Goal: Task Accomplishment & Management: Manage account settings

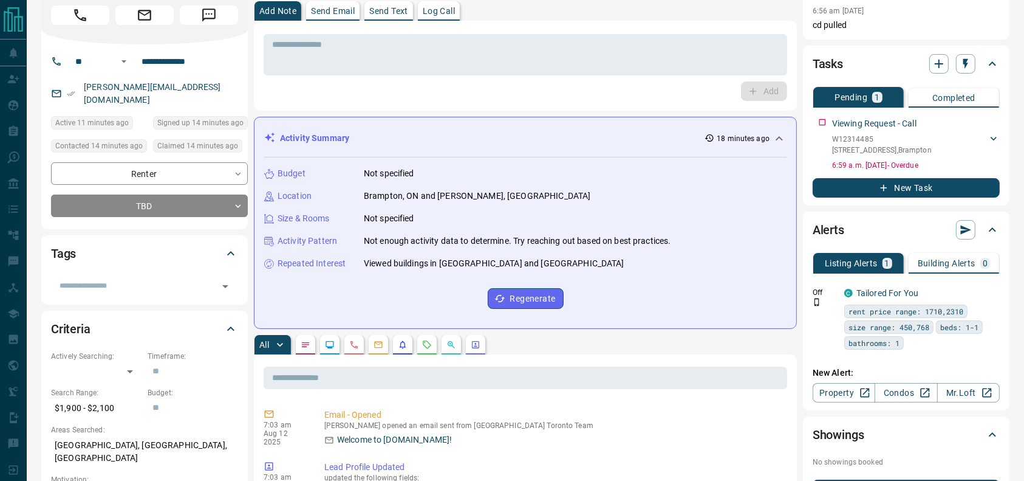
scroll to position [50, 0]
click at [437, 341] on div "All" at bounding box center [525, 343] width 543 height 19
click at [437, 341] on button "button" at bounding box center [426, 343] width 19 height 19
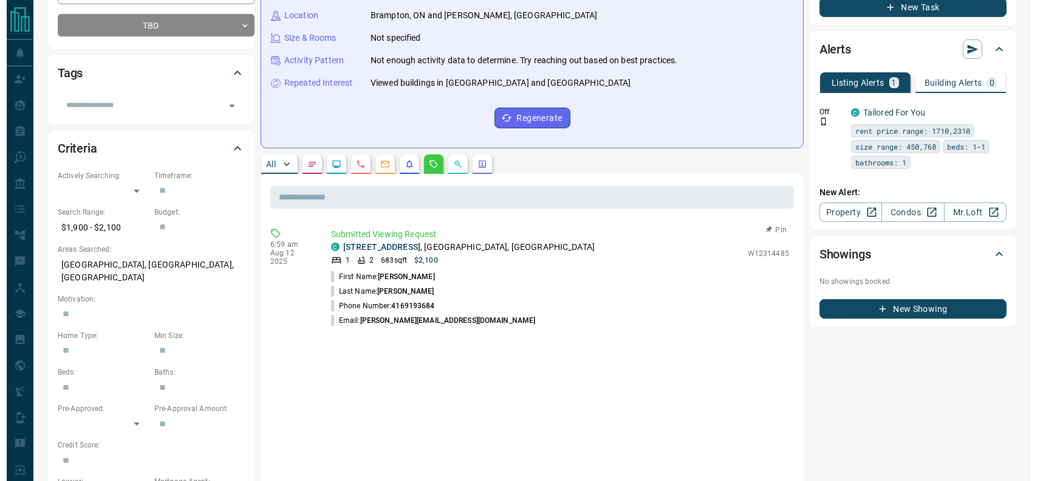
scroll to position [0, 0]
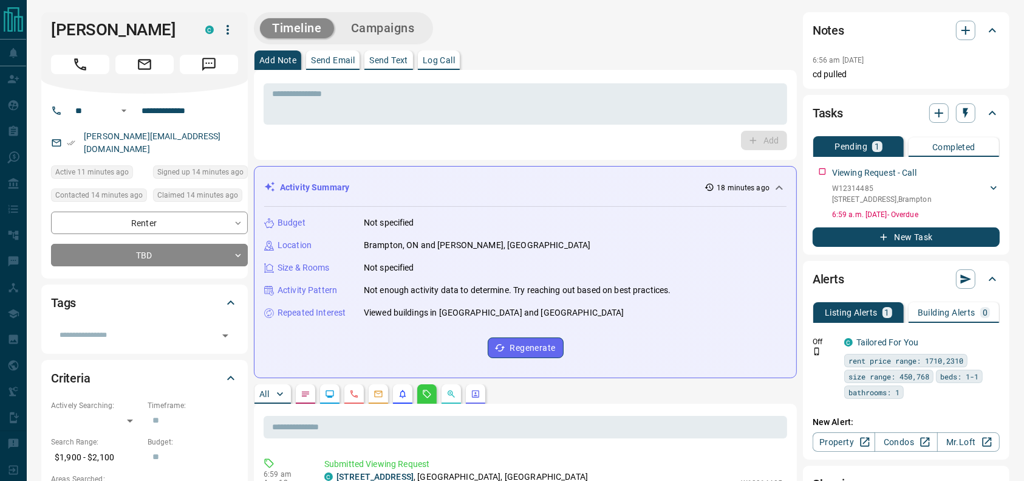
click at [238, 35] on div "Jatin Singh C" at bounding box center [144, 52] width 207 height 81
click at [233, 33] on icon "button" at bounding box center [228, 29] width 15 height 15
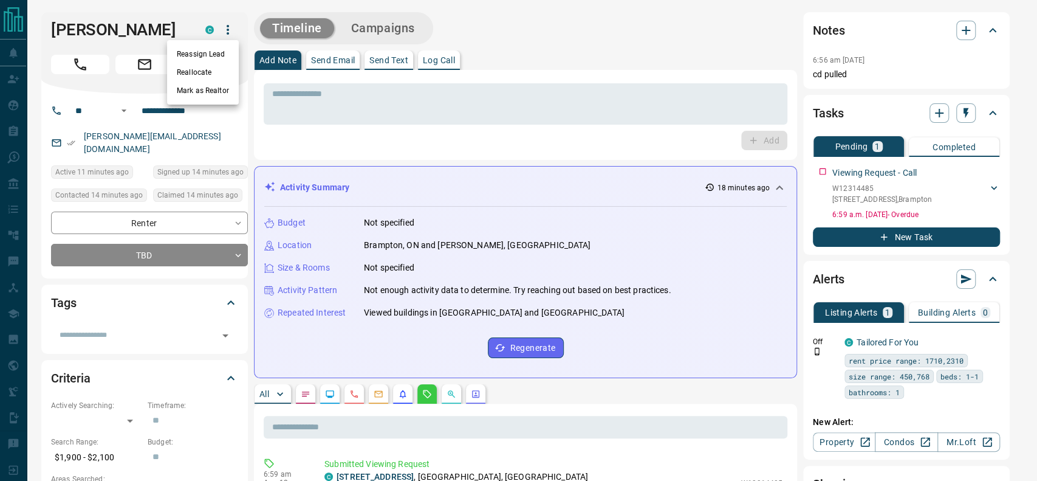
click at [212, 76] on li "Reallocate" at bounding box center [203, 72] width 72 height 18
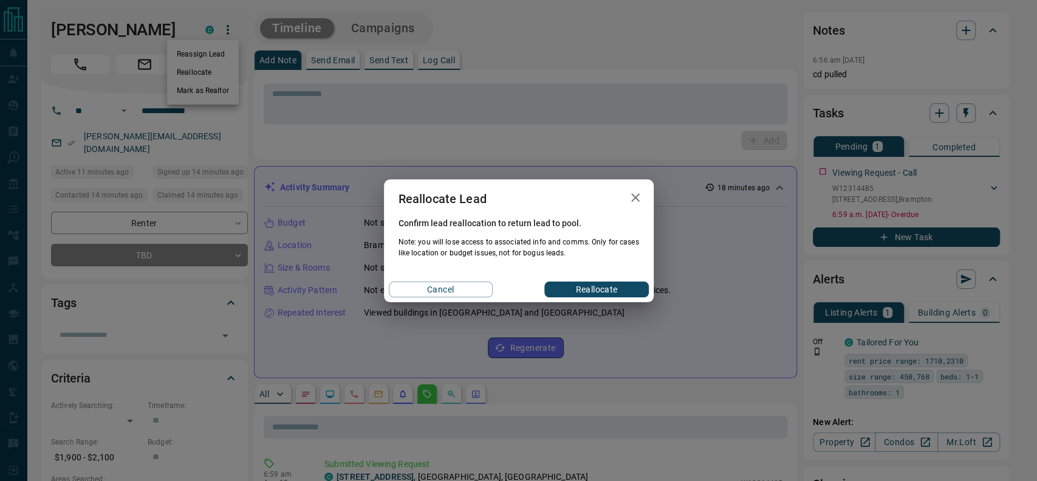
click at [459, 279] on div "Cancel Reallocate" at bounding box center [519, 289] width 270 height 26
click at [470, 286] on button "Cancel" at bounding box center [441, 289] width 104 height 16
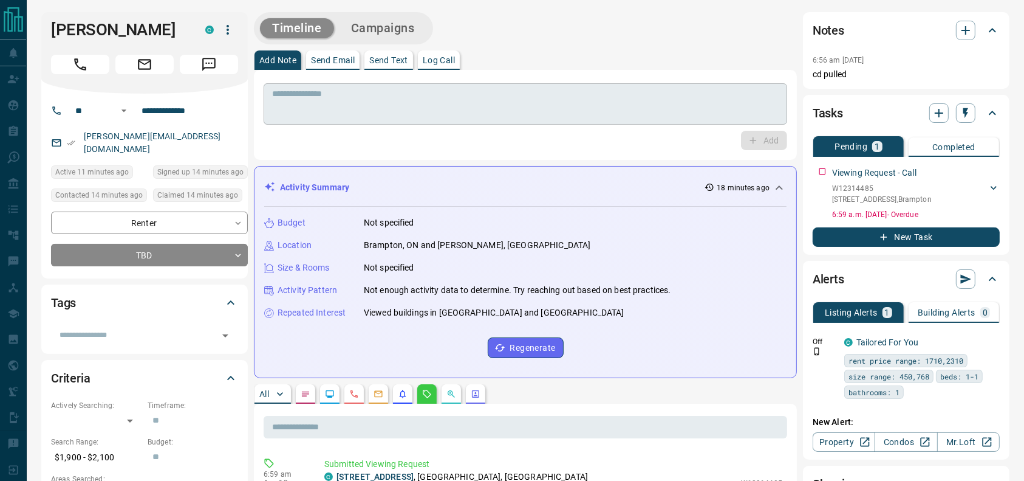
click at [436, 119] on div "* ​" at bounding box center [526, 103] width 524 height 41
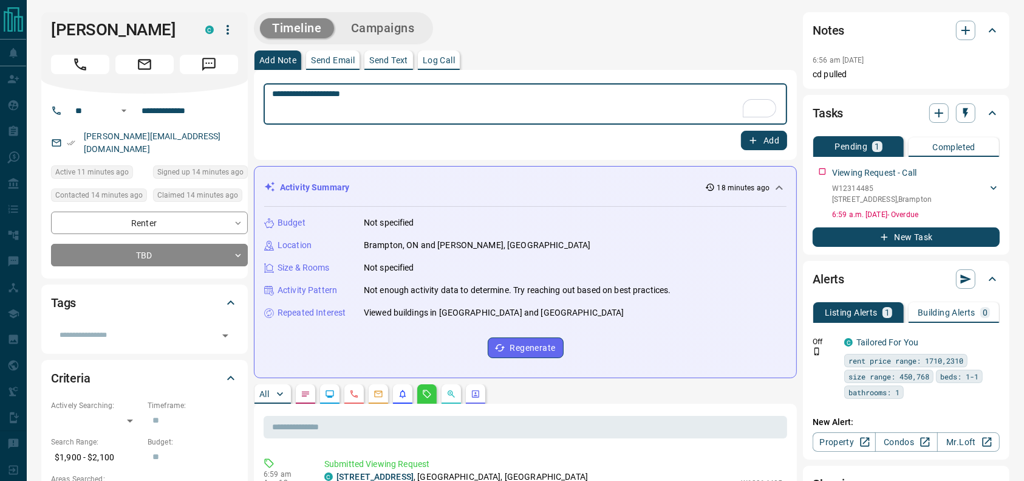
type textarea "**********"
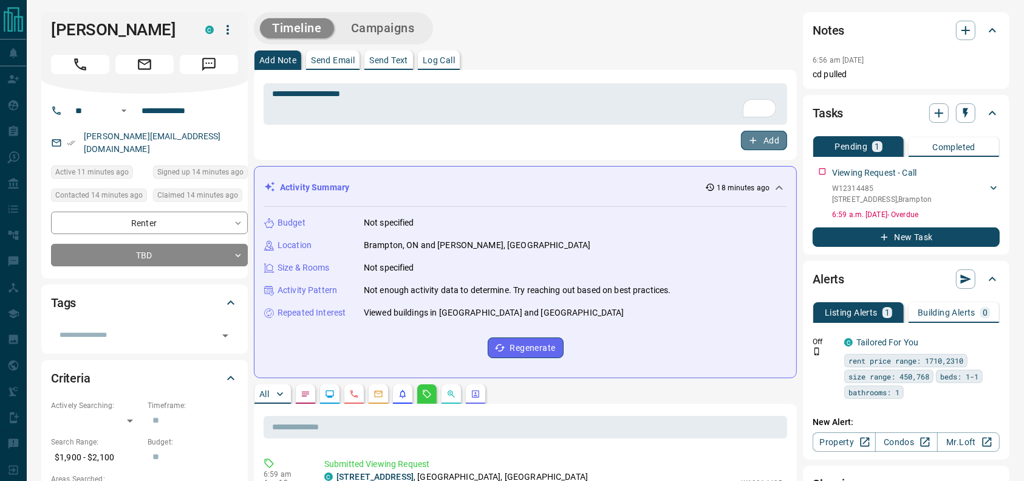
click at [767, 131] on button "Add" at bounding box center [764, 140] width 46 height 19
click at [230, 30] on icon "button" at bounding box center [228, 29] width 15 height 15
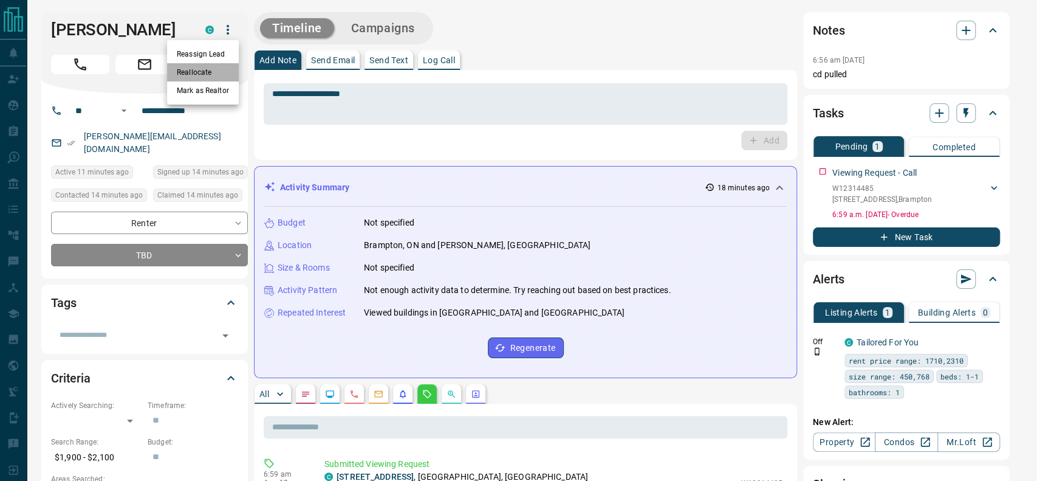
click at [204, 72] on li "Reallocate" at bounding box center [203, 72] width 72 height 18
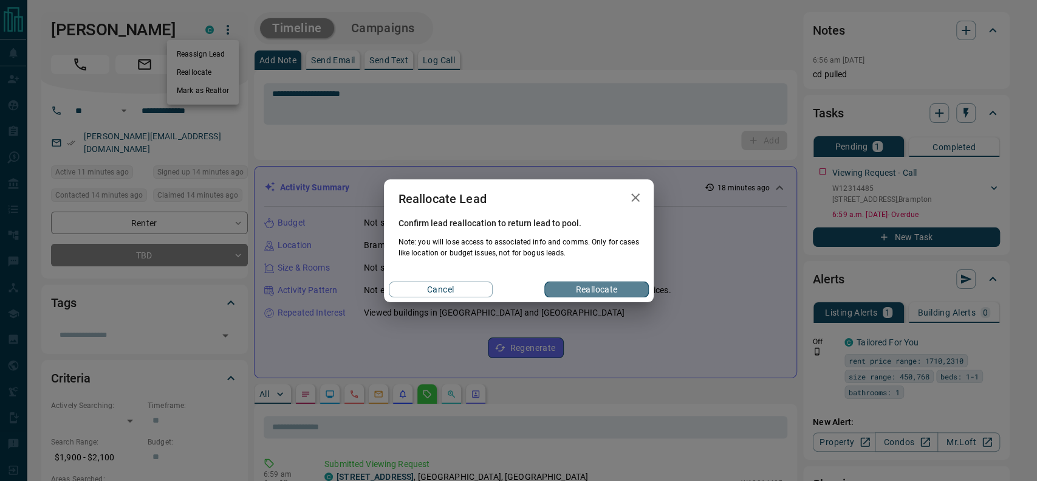
click at [619, 289] on button "Reallocate" at bounding box center [596, 289] width 104 height 16
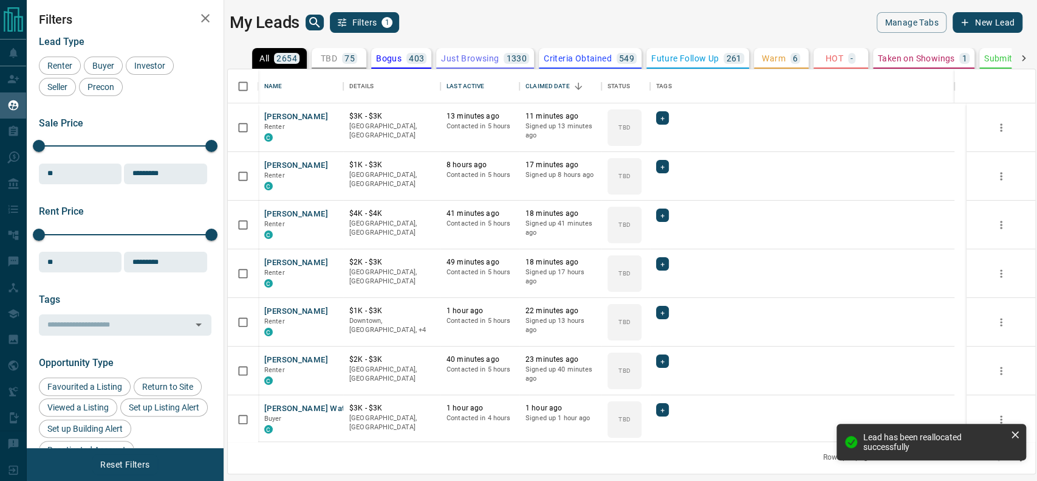
scroll to position [360, 795]
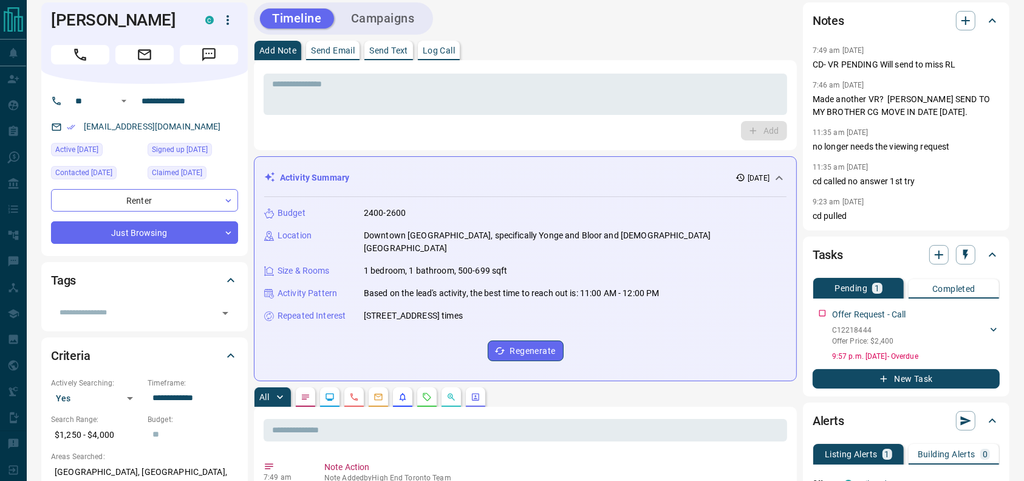
scroll to position [15, 0]
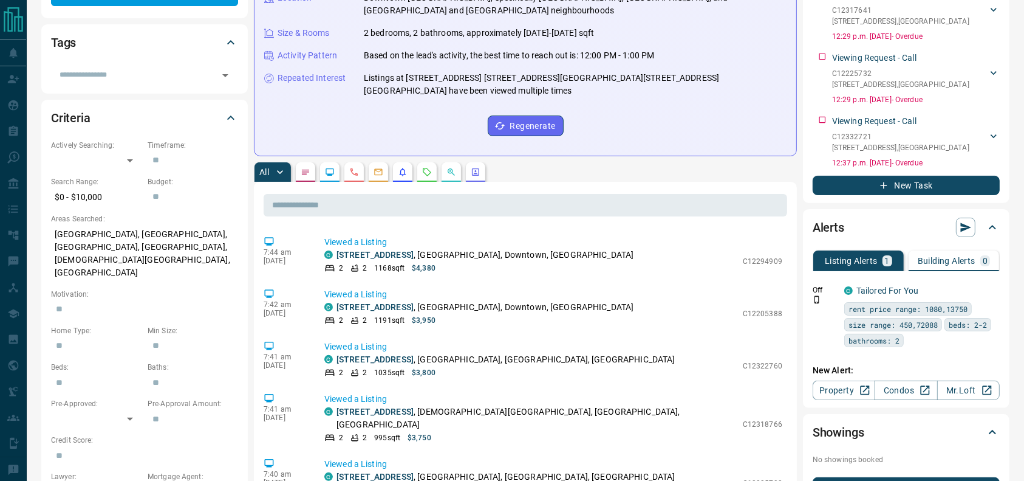
scroll to position [253, 0]
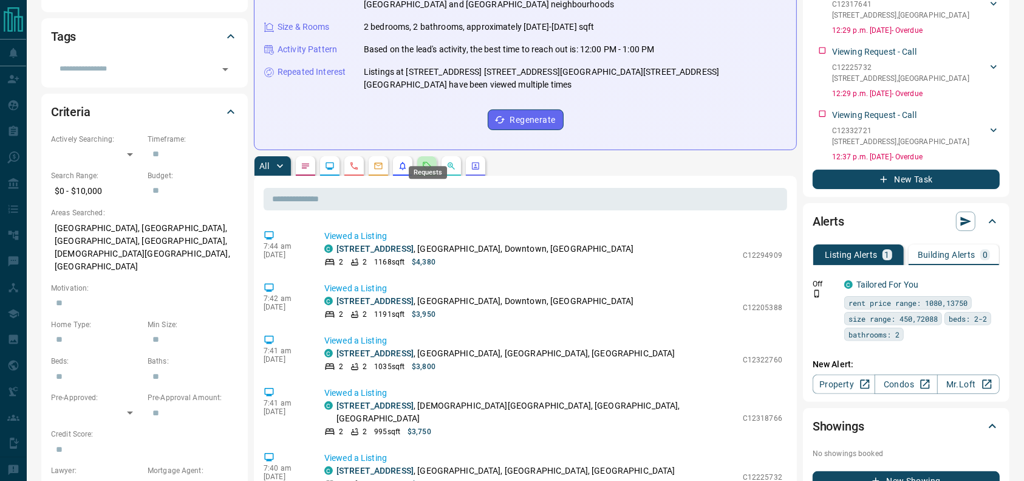
click at [425, 161] on icon "Requests" at bounding box center [427, 166] width 10 height 10
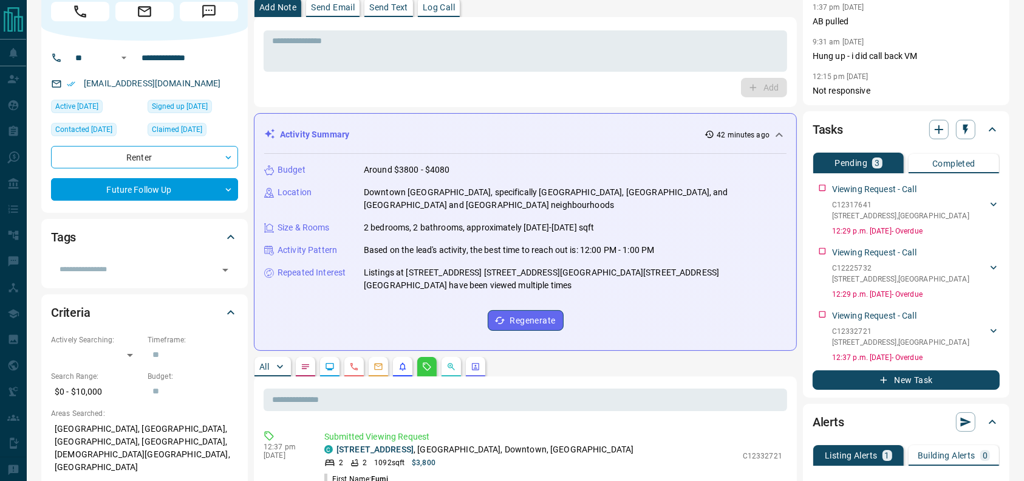
scroll to position [49, 0]
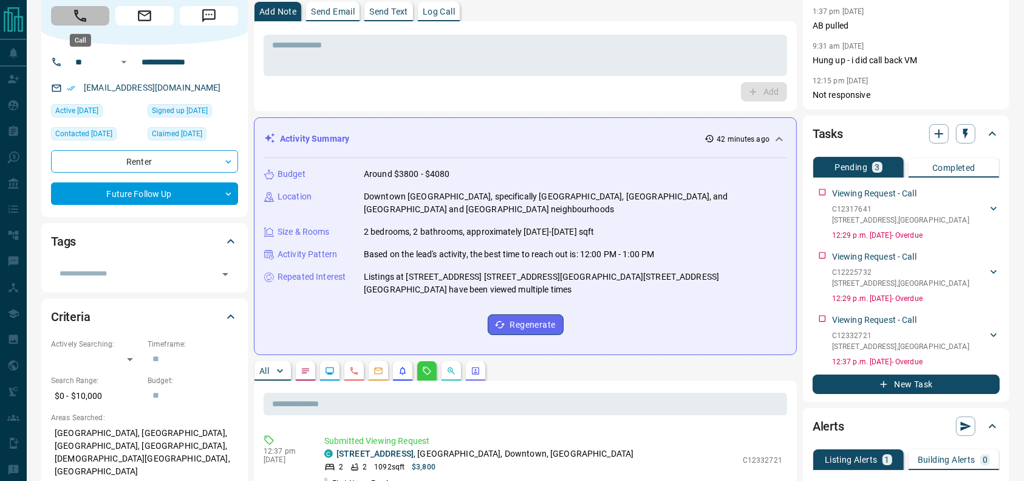
click at [83, 10] on icon "Call" at bounding box center [80, 16] width 16 height 16
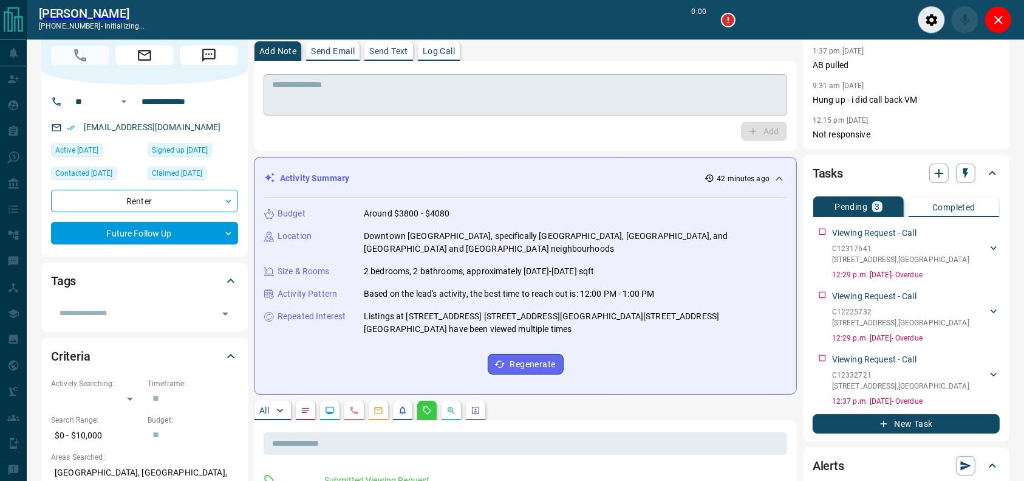
scroll to position [0, 0]
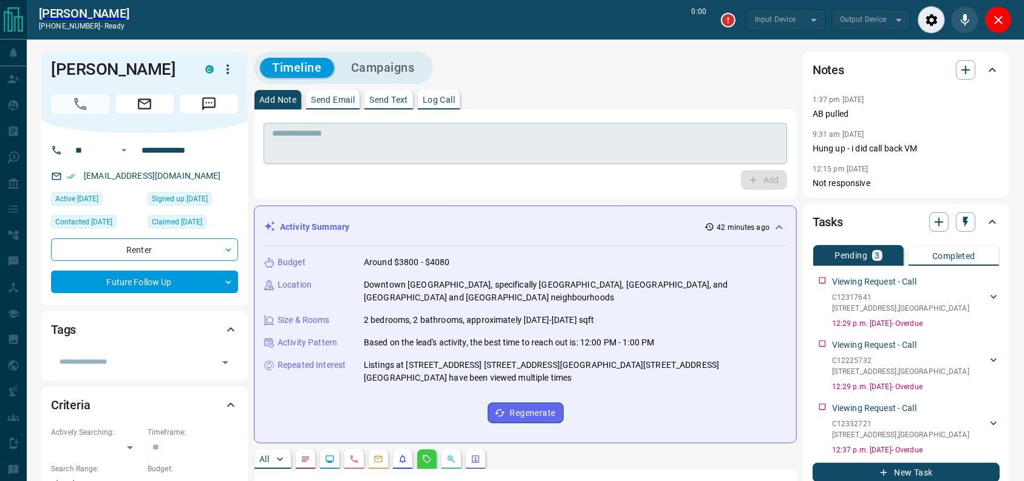
type input "*******"
click at [447, 151] on textarea at bounding box center [525, 143] width 507 height 31
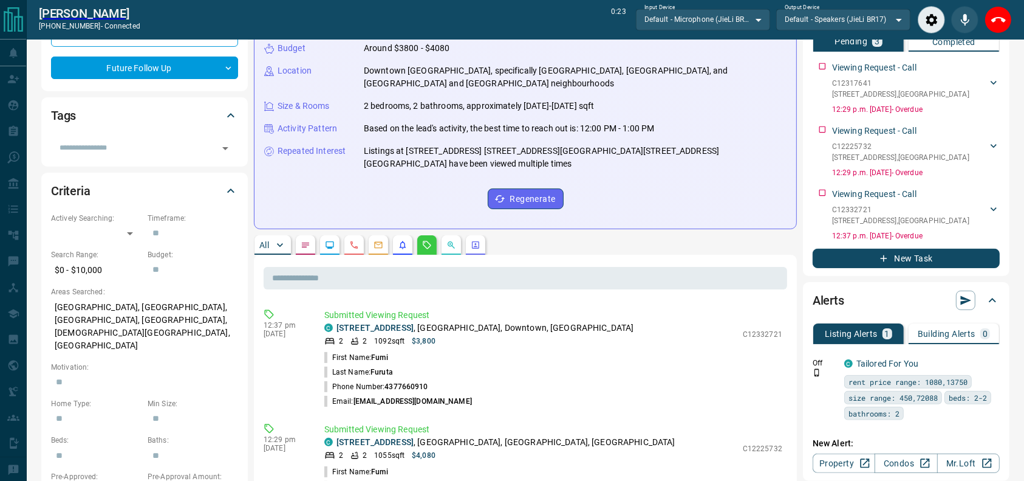
scroll to position [215, 0]
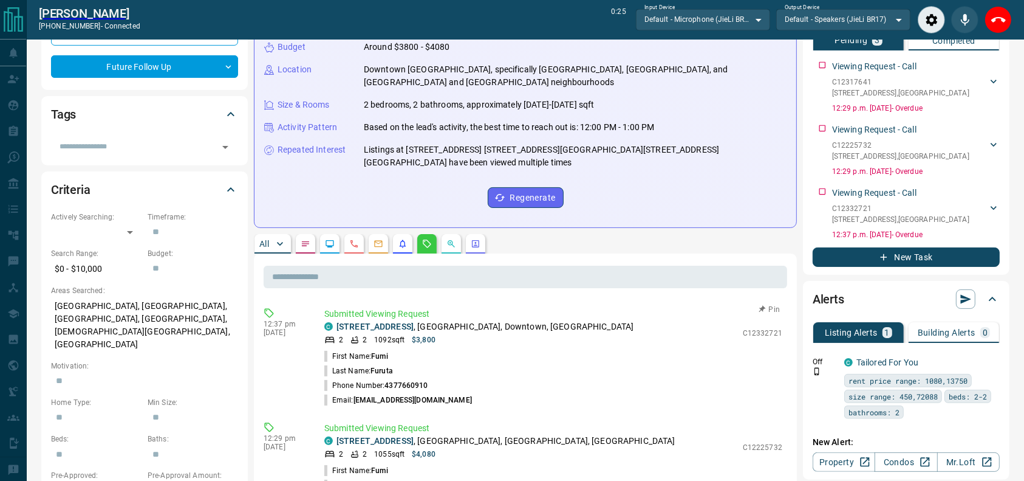
click at [467, 320] on p "[STREET_ADDRESS]" at bounding box center [485, 326] width 297 height 13
click at [648, 234] on div "All" at bounding box center [525, 243] width 543 height 19
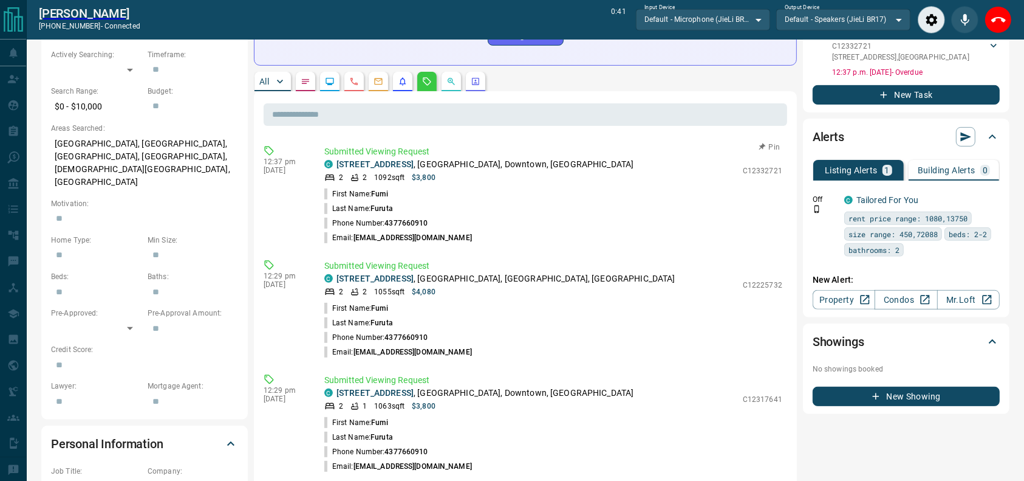
scroll to position [380, 0]
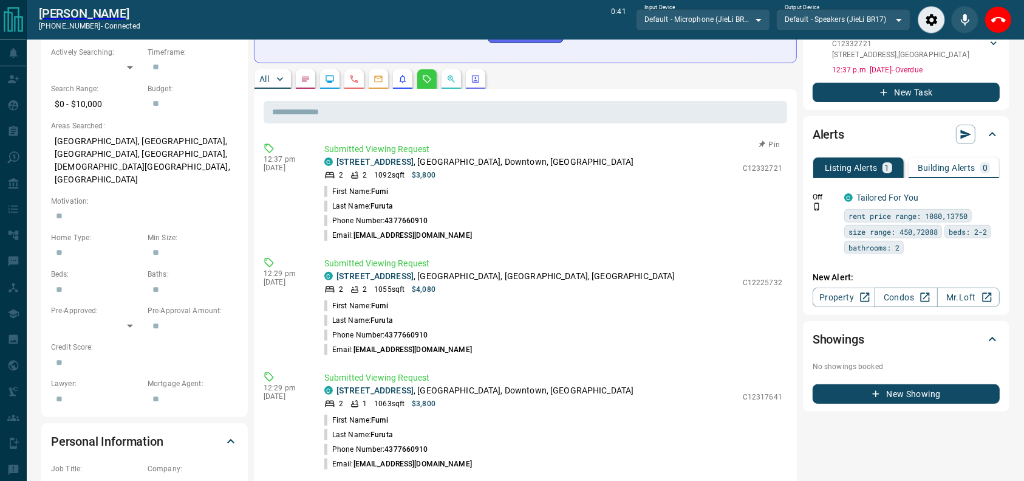
click at [643, 228] on li "Email: [EMAIL_ADDRESS][DOMAIN_NAME]" at bounding box center [553, 235] width 458 height 15
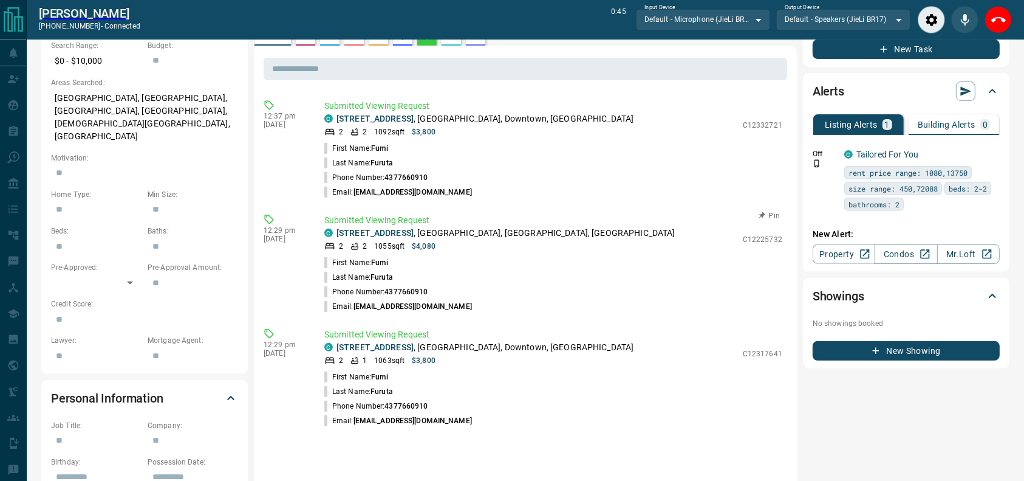
scroll to position [423, 0]
click at [481, 112] on p "[STREET_ADDRESS]" at bounding box center [485, 118] width 297 height 13
click at [414, 341] on link "[STREET_ADDRESS]" at bounding box center [375, 346] width 77 height 10
click at [385, 226] on p "[STREET_ADDRESS]" at bounding box center [506, 232] width 339 height 13
click at [384, 227] on link "[STREET_ADDRESS]" at bounding box center [375, 232] width 77 height 10
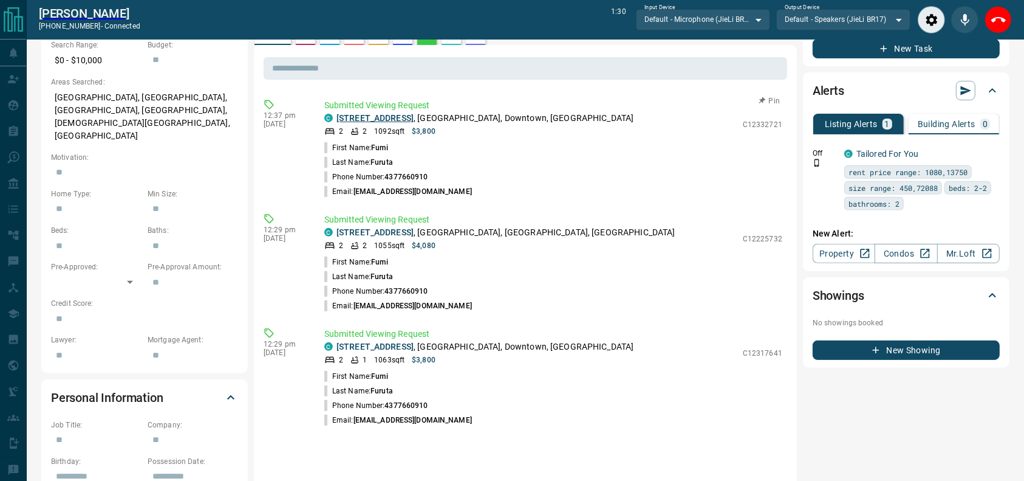
click at [377, 113] on link "[STREET_ADDRESS]" at bounding box center [375, 118] width 77 height 10
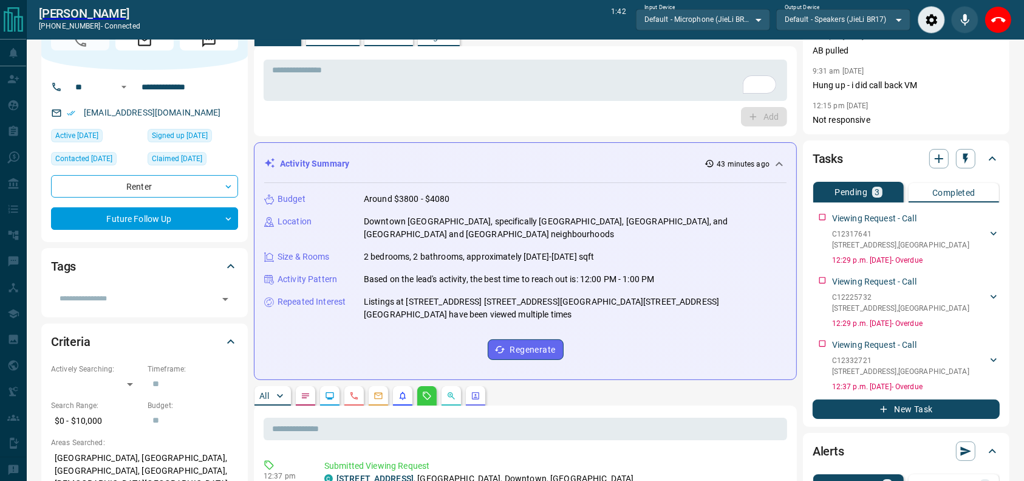
scroll to position [0, 0]
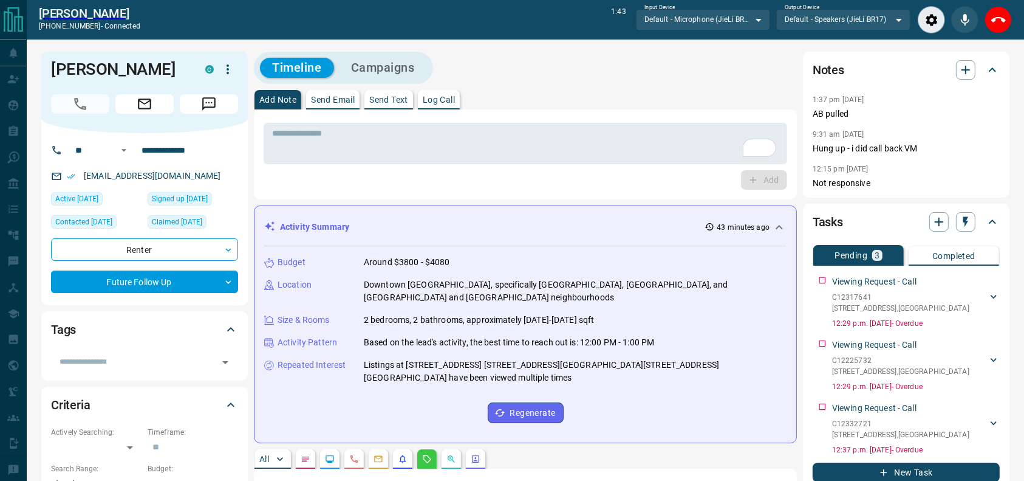
click at [558, 171] on div "Add" at bounding box center [526, 179] width 524 height 19
click at [559, 157] on textarea "To enrich screen reader interactions, please activate Accessibility in Grammarl…" at bounding box center [525, 143] width 507 height 31
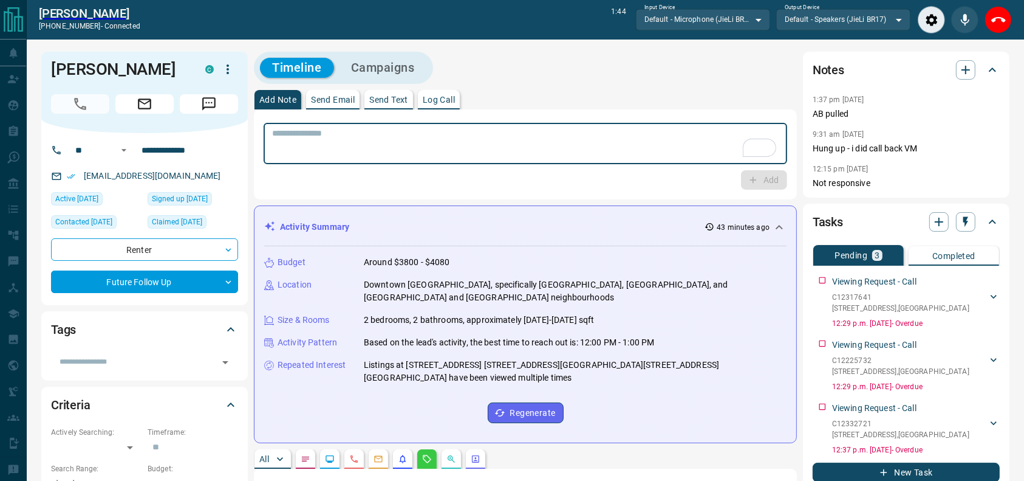
click at [559, 157] on textarea "To enrich screen reader interactions, please activate Accessibility in Grammarl…" at bounding box center [525, 143] width 507 height 31
type textarea "*"
drag, startPoint x: 559, startPoint y: 157, endPoint x: 501, endPoint y: 146, distance: 58.7
click at [501, 146] on textarea "**********" at bounding box center [525, 143] width 507 height 31
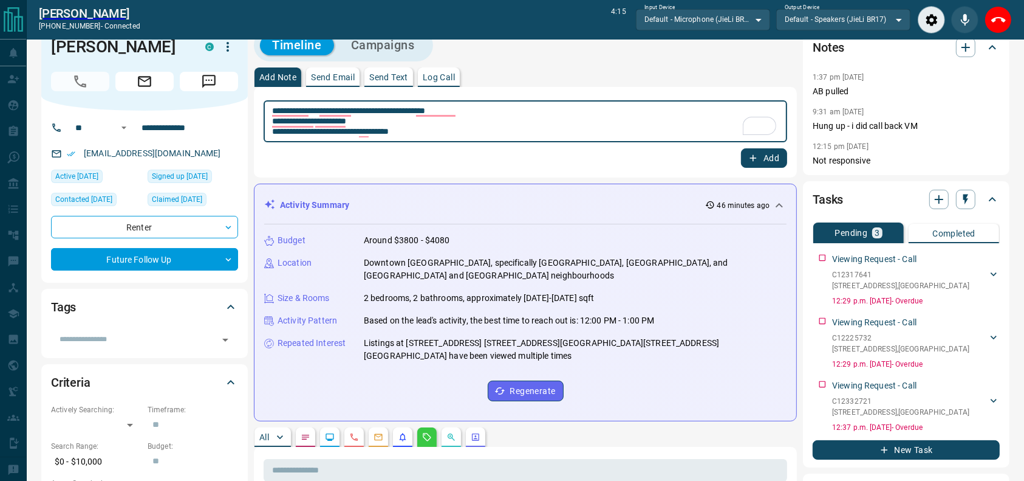
scroll to position [24, 0]
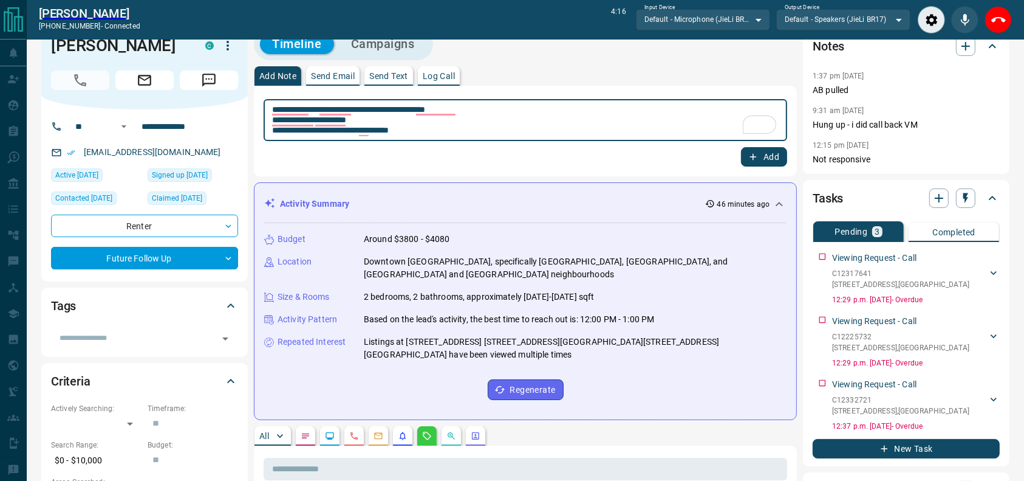
click at [498, 125] on textarea "**********" at bounding box center [525, 120] width 507 height 32
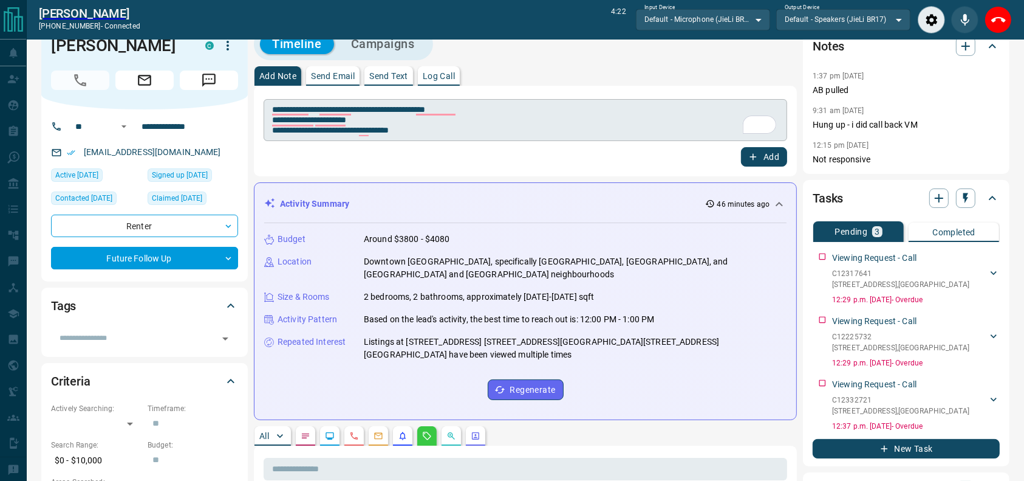
click at [498, 135] on div "**********" at bounding box center [526, 120] width 524 height 42
click at [498, 136] on div "**********" at bounding box center [526, 120] width 524 height 42
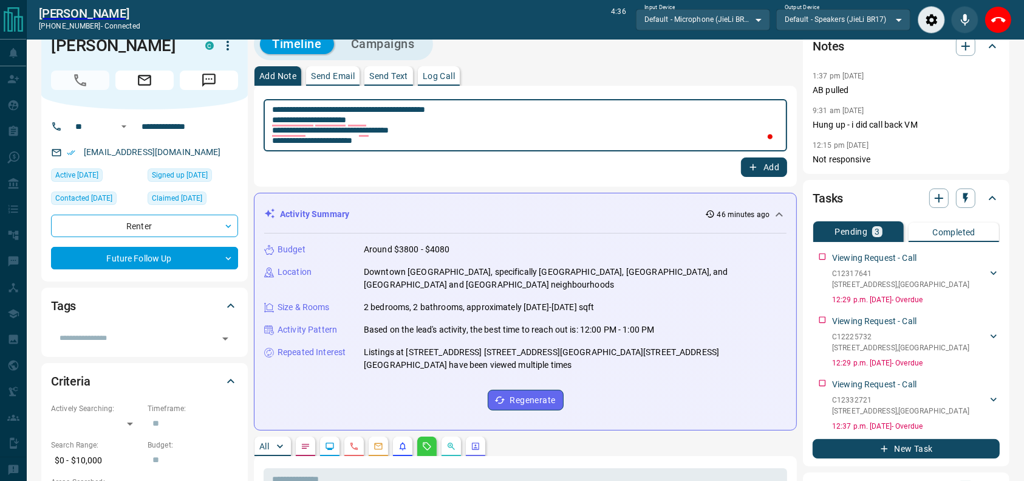
drag, startPoint x: 483, startPoint y: 111, endPoint x: 476, endPoint y: 136, distance: 26.4
click at [481, 114] on textarea "**********" at bounding box center [525, 125] width 507 height 42
click at [476, 140] on textarea "**********" at bounding box center [525, 125] width 507 height 42
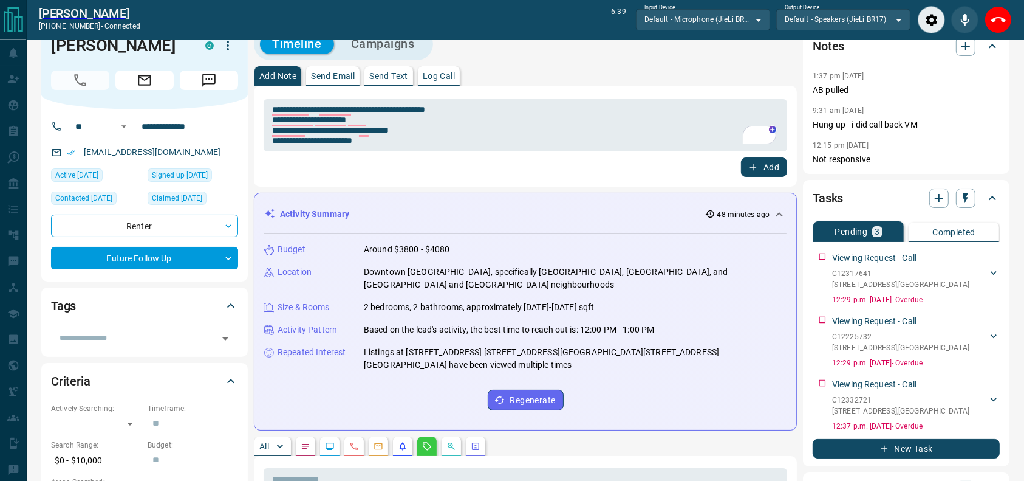
click at [545, 95] on div "**********" at bounding box center [526, 123] width 524 height 56
click at [547, 84] on div "Add Note Send Email Send Text Log Call" at bounding box center [525, 75] width 543 height 19
click at [580, 90] on div "**********" at bounding box center [525, 136] width 543 height 101
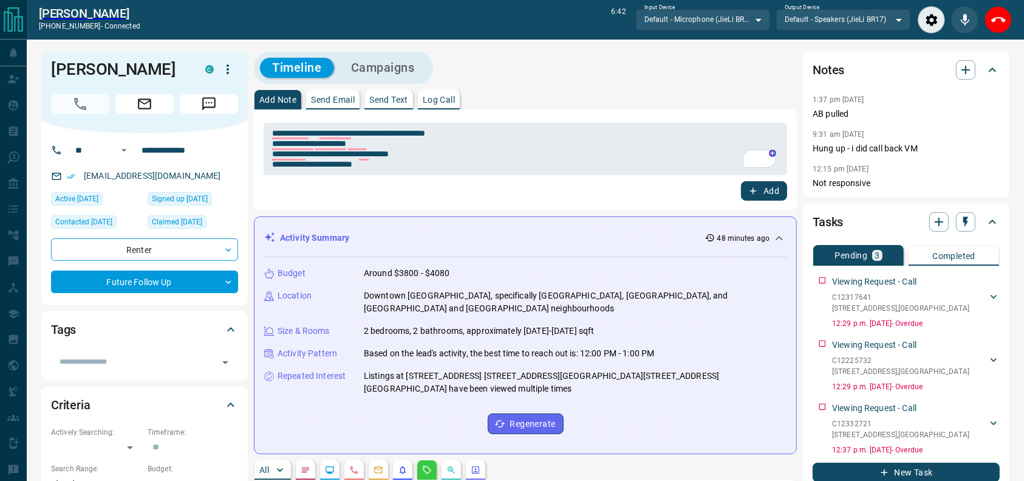
drag, startPoint x: 999, startPoint y: 26, endPoint x: 708, endPoint y: 61, distance: 293.8
click at [999, 25] on icon "End Call" at bounding box center [998, 20] width 15 height 15
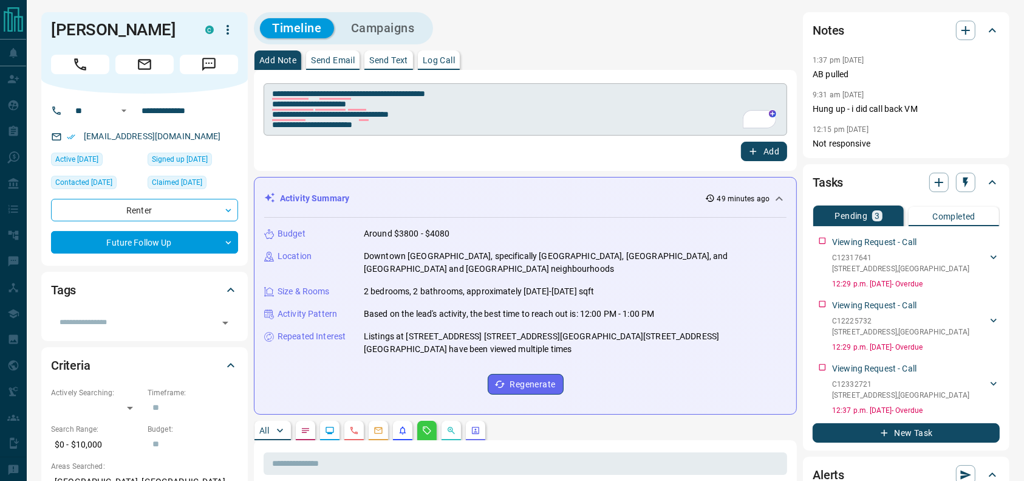
click at [502, 127] on textarea "**********" at bounding box center [525, 110] width 507 height 42
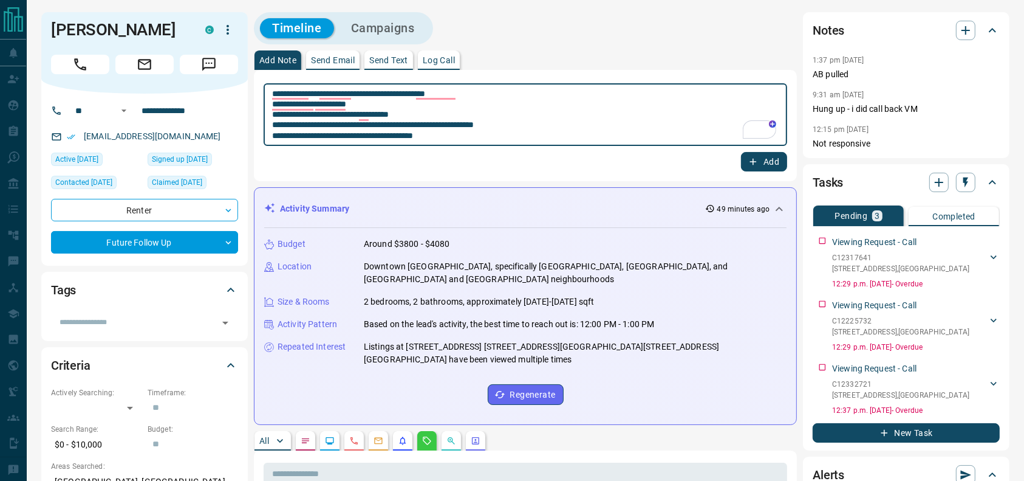
type textarea "**********"
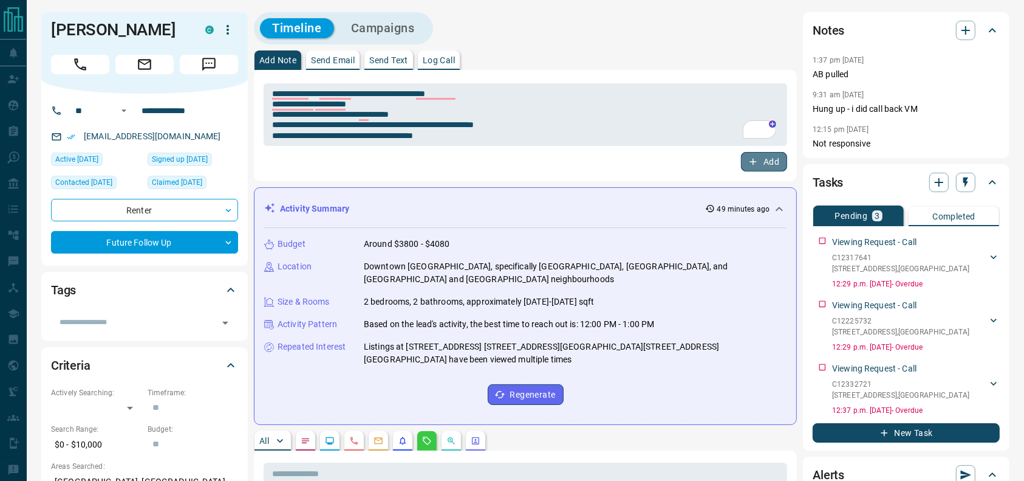
click at [761, 156] on button "Add" at bounding box center [764, 161] width 46 height 19
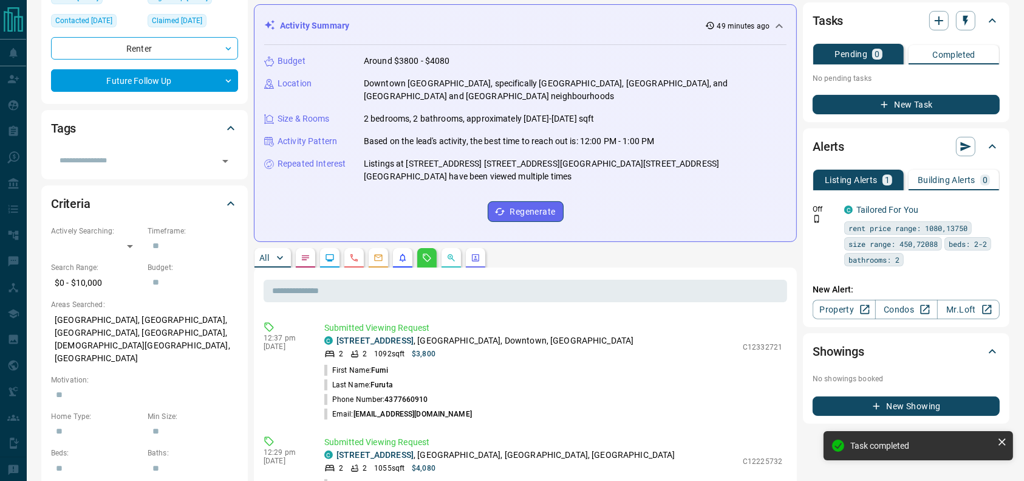
scroll to position [176, 0]
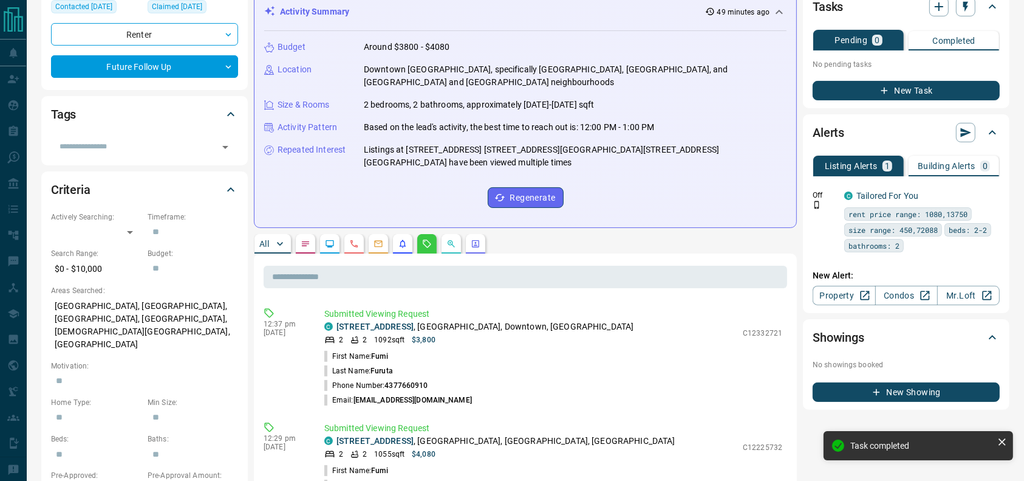
click at [860, 75] on div "New Task" at bounding box center [906, 87] width 187 height 27
click at [853, 91] on button "New Task" at bounding box center [906, 90] width 187 height 19
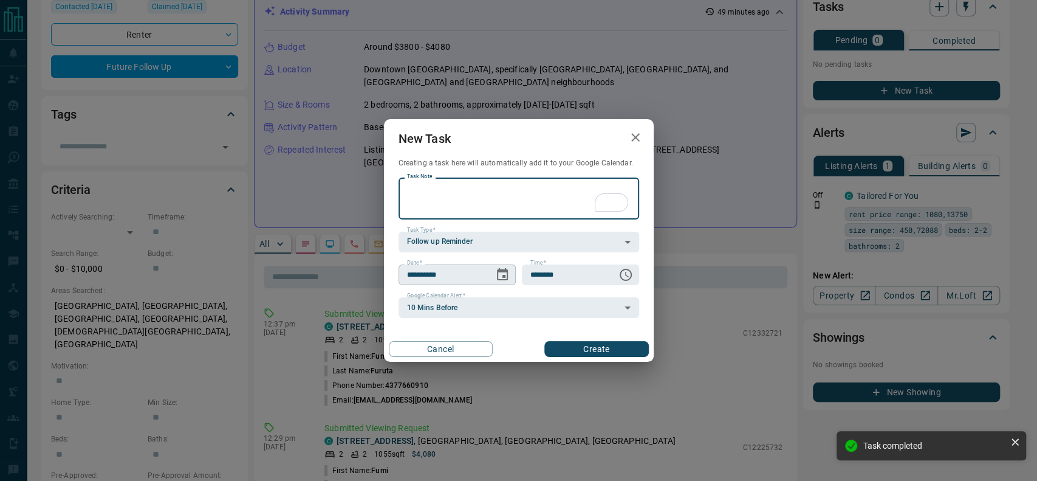
click at [511, 279] on button "Choose date, selected date is Aug 13, 2025" at bounding box center [502, 274] width 24 height 24
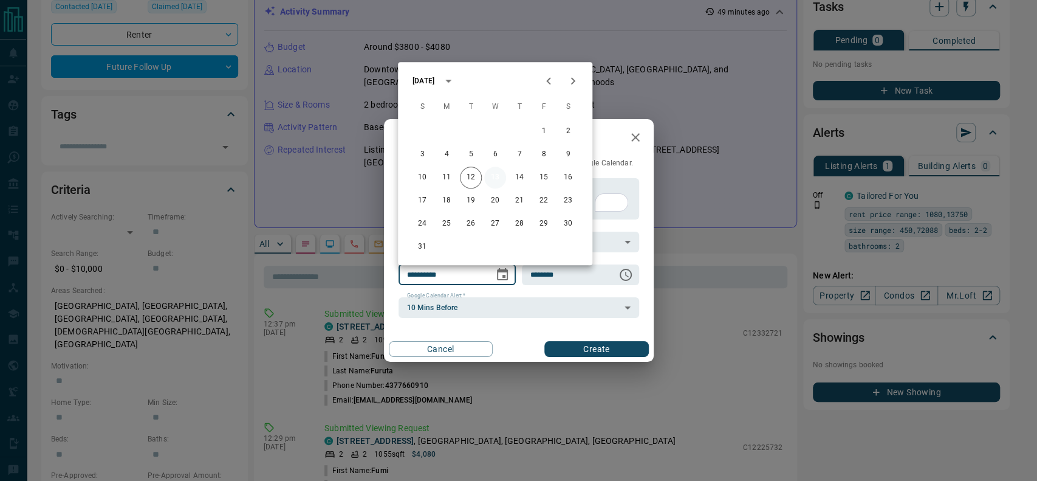
click at [496, 179] on button "13" at bounding box center [495, 177] width 22 height 22
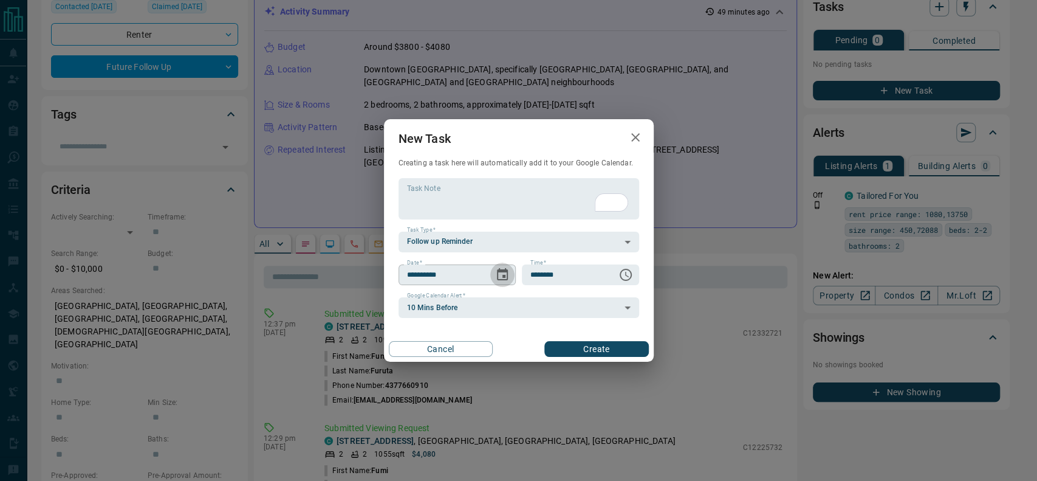
click at [504, 268] on icon "Choose date, selected date is Aug 13, 2025" at bounding box center [502, 274] width 15 height 15
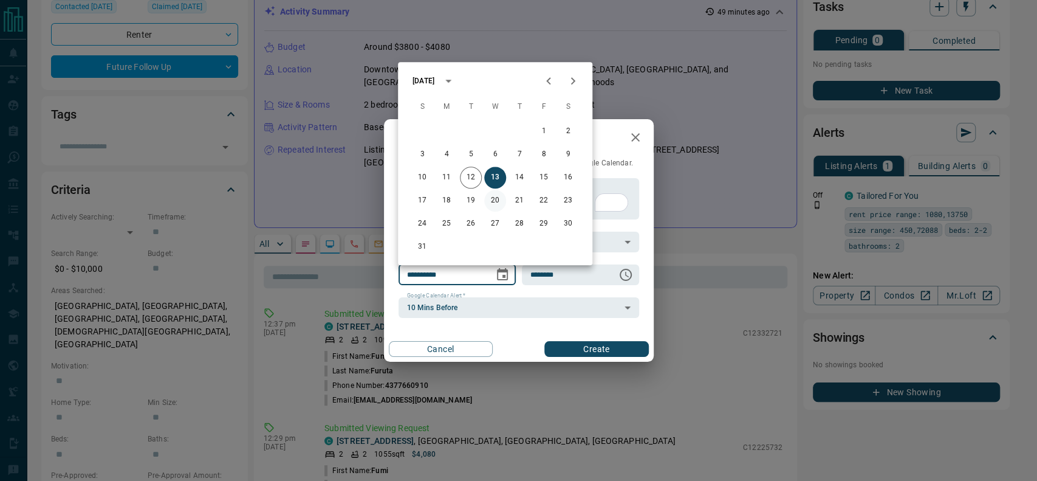
click at [491, 207] on button "20" at bounding box center [495, 201] width 22 height 22
type input "**********"
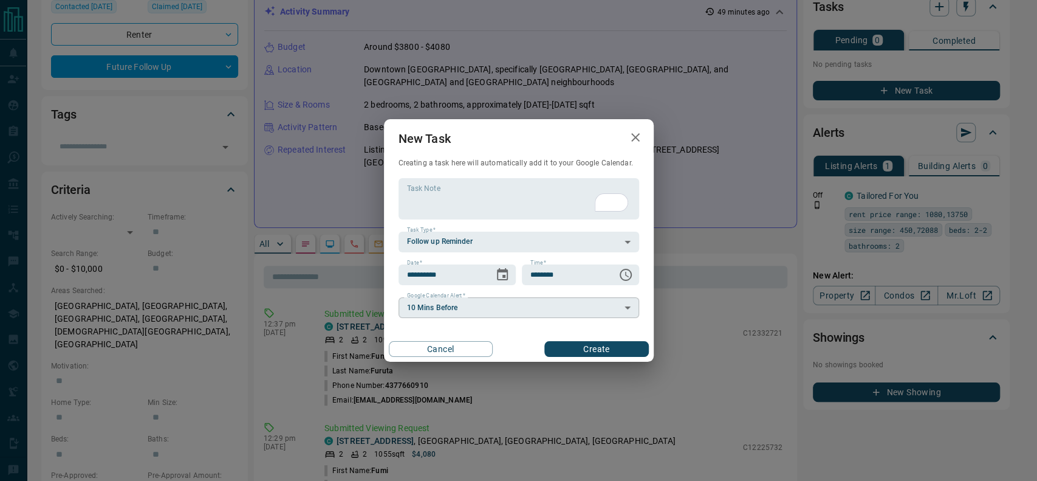
click at [504, 304] on body "**********" at bounding box center [518, 466] width 1037 height 1284
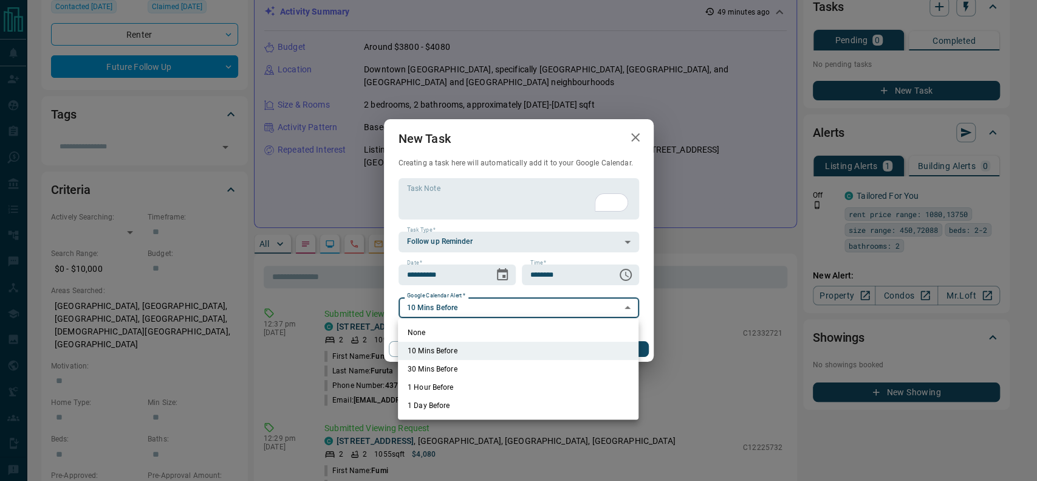
click at [459, 339] on li "None" at bounding box center [518, 332] width 241 height 18
type input "*"
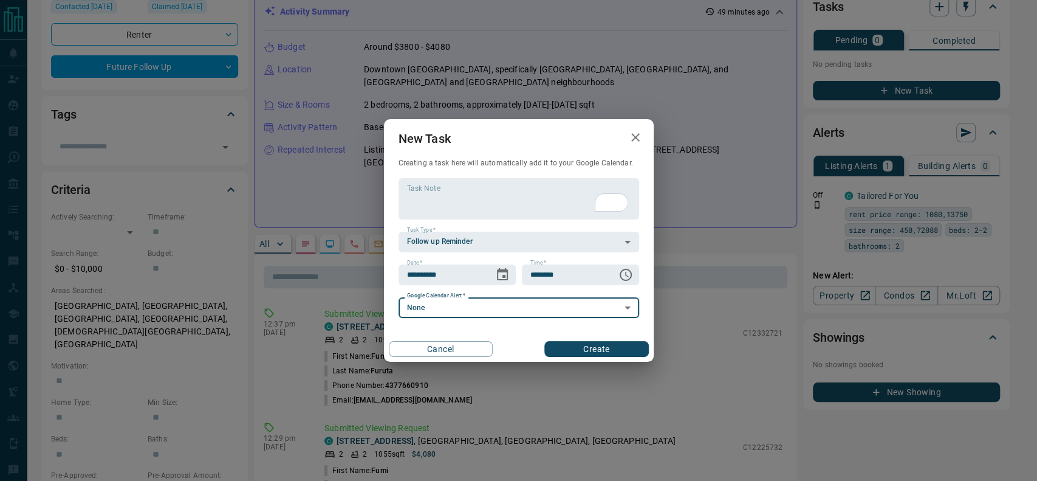
click at [624, 349] on button "Create" at bounding box center [596, 349] width 104 height 16
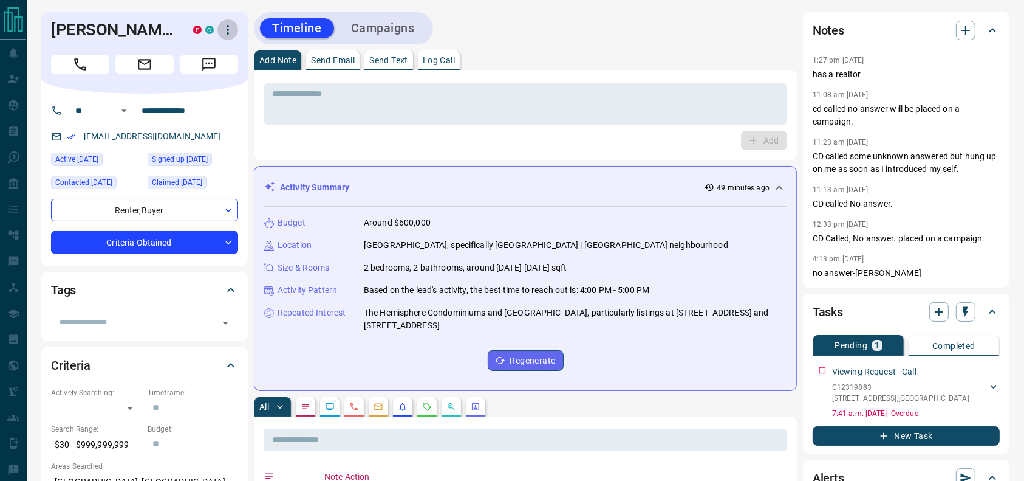
click at [227, 27] on icon "button" at bounding box center [228, 29] width 15 height 15
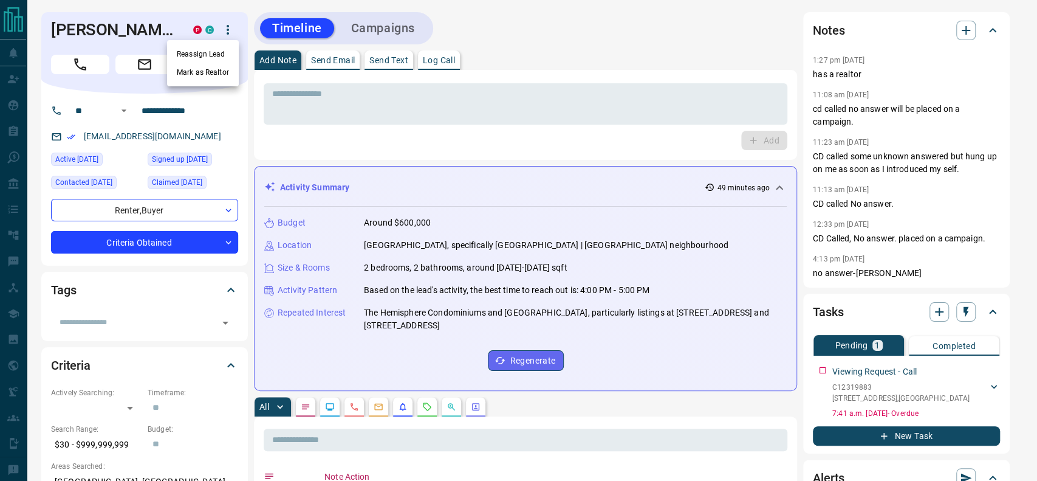
click at [222, 68] on li "Mark as Realtor" at bounding box center [203, 72] width 72 height 18
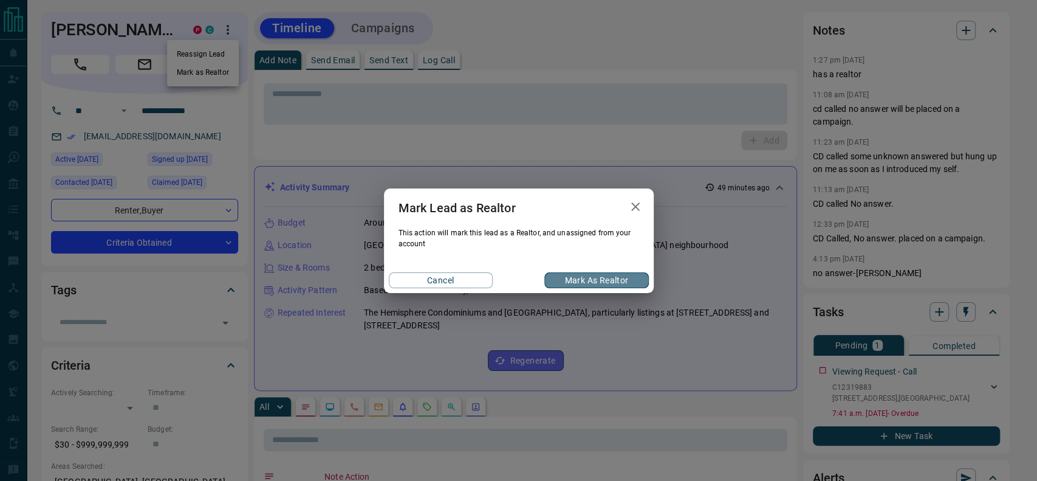
click at [625, 281] on button "Mark as Realtor" at bounding box center [596, 280] width 104 height 16
